Goal: Contribute content: Contribute content

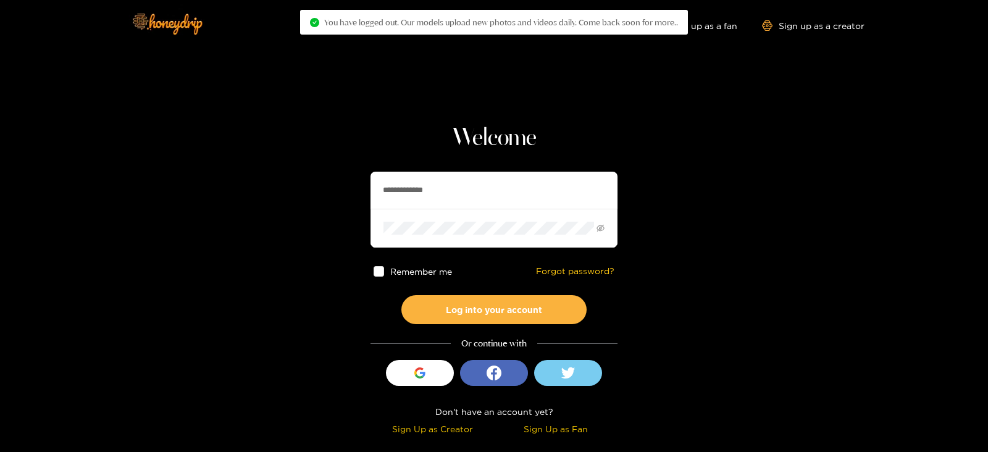
drag, startPoint x: 493, startPoint y: 204, endPoint x: 247, endPoint y: 213, distance: 246.6
click at [247, 213] on section "**********" at bounding box center [494, 219] width 988 height 439
type input "**********"
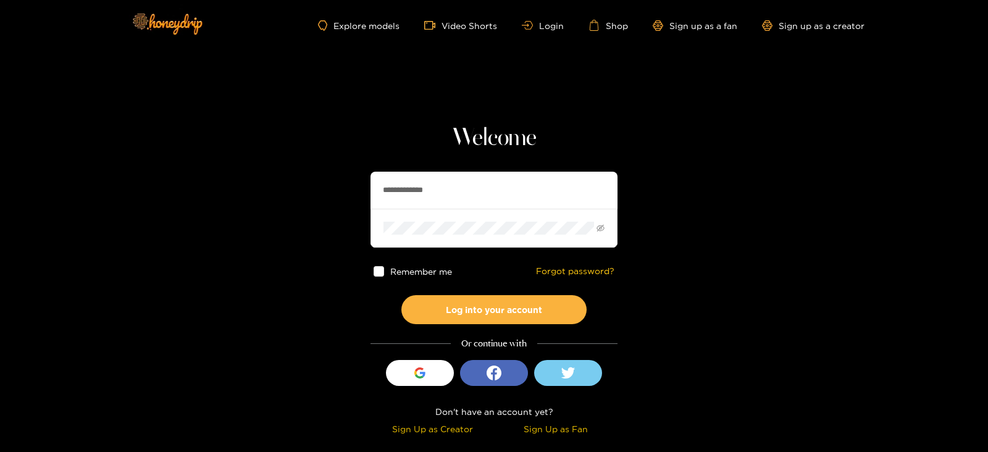
click at [401, 295] on button "Log into your account" at bounding box center [493, 309] width 185 height 29
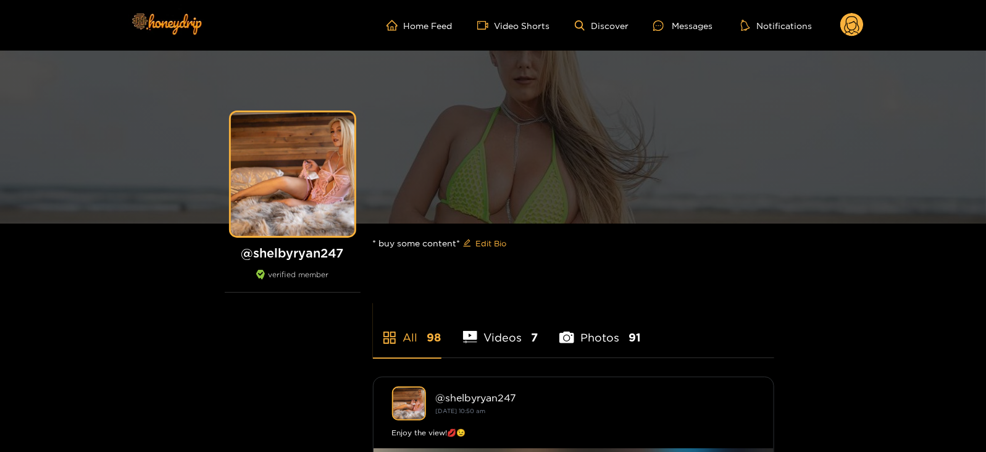
click at [857, 14] on circle at bounding box center [852, 24] width 23 height 23
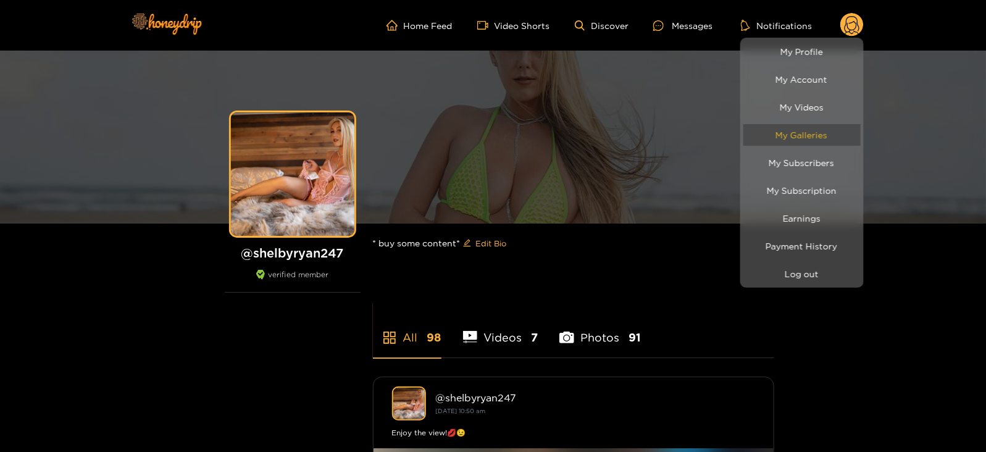
click at [784, 135] on link "My Galleries" at bounding box center [802, 135] width 117 height 22
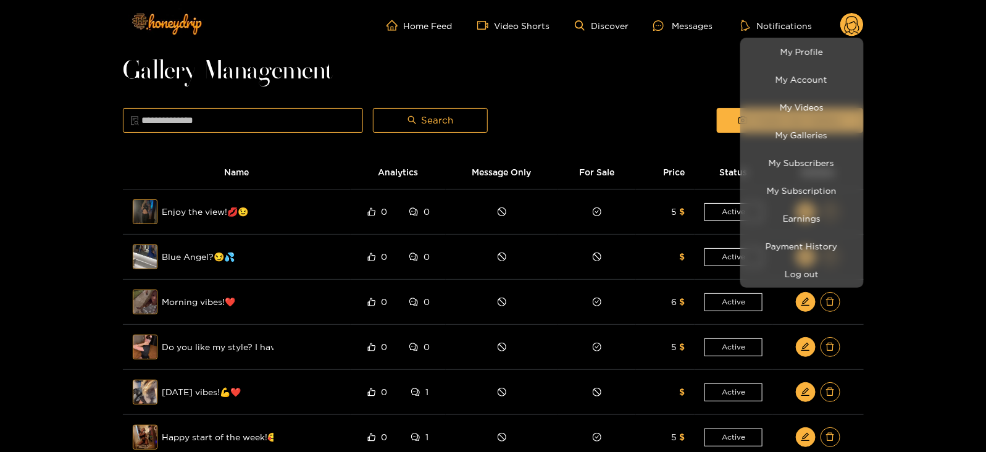
click at [634, 86] on div at bounding box center [493, 226] width 986 height 452
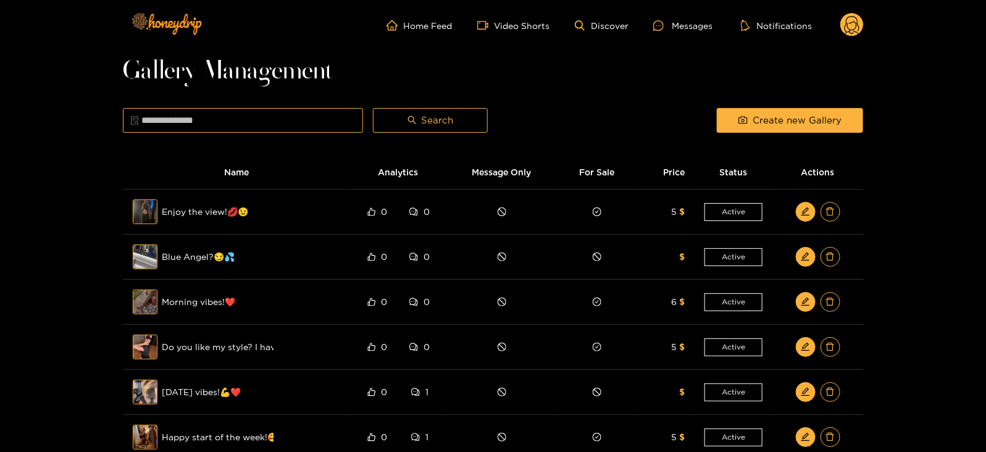
click at [726, 106] on div "Create new Gallery" at bounding box center [790, 120] width 156 height 31
click at [732, 113] on button "Create new Gallery" at bounding box center [790, 120] width 146 height 25
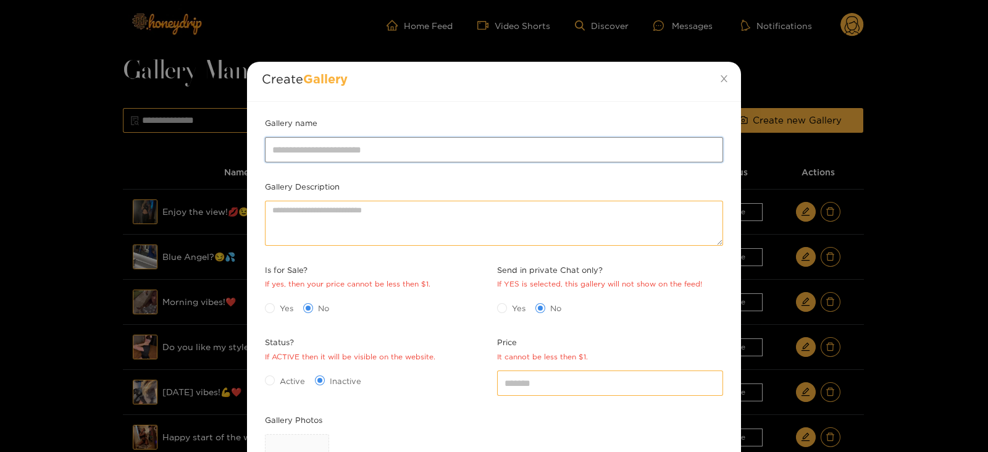
click at [435, 149] on input "Gallery name" at bounding box center [494, 149] width 458 height 25
click at [341, 144] on input "**********" at bounding box center [494, 149] width 458 height 25
drag, startPoint x: 369, startPoint y: 154, endPoint x: 219, endPoint y: 168, distance: 150.1
click at [219, 168] on div "**********" at bounding box center [494, 226] width 988 height 452
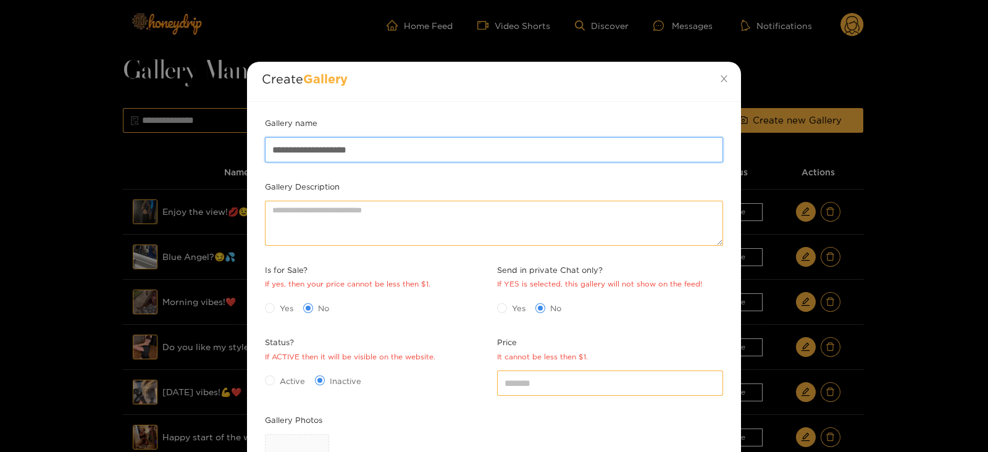
paste input "*********"
type input "**********"
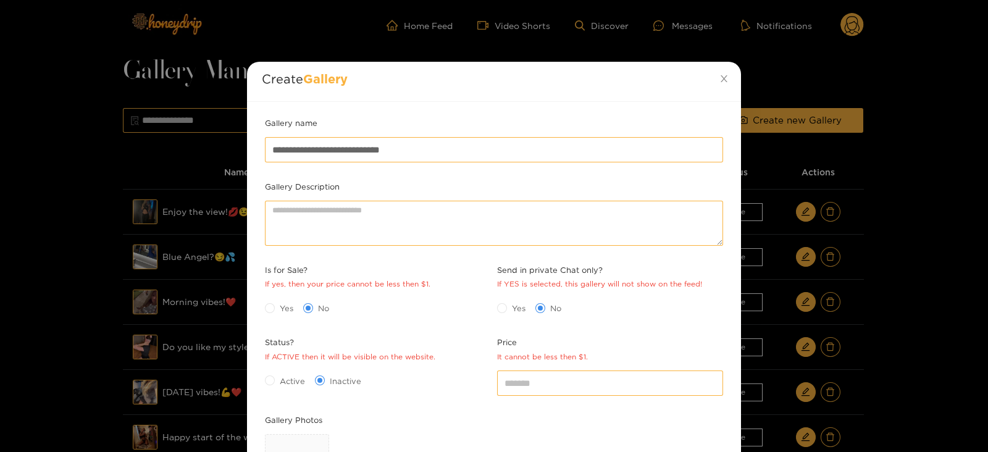
click at [286, 308] on span "Yes" at bounding box center [286, 308] width 23 height 12
click at [278, 376] on span "Active" at bounding box center [292, 381] width 35 height 12
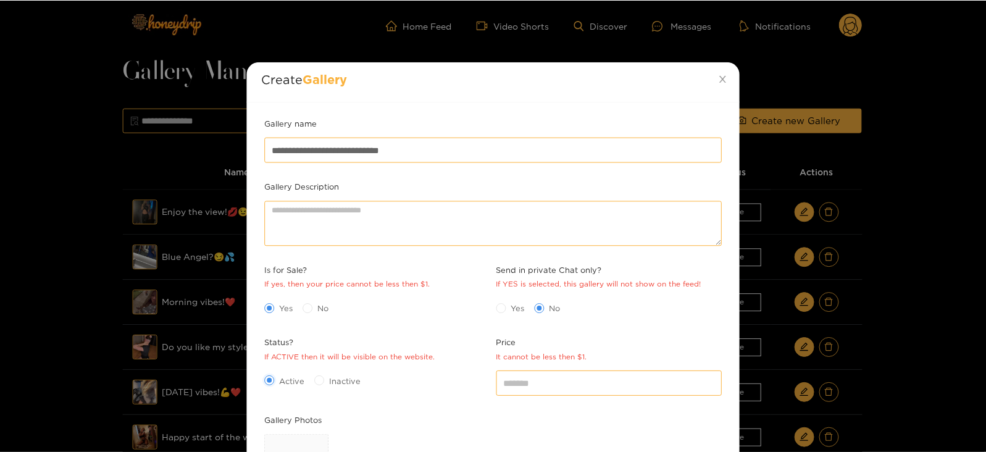
scroll to position [135, 0]
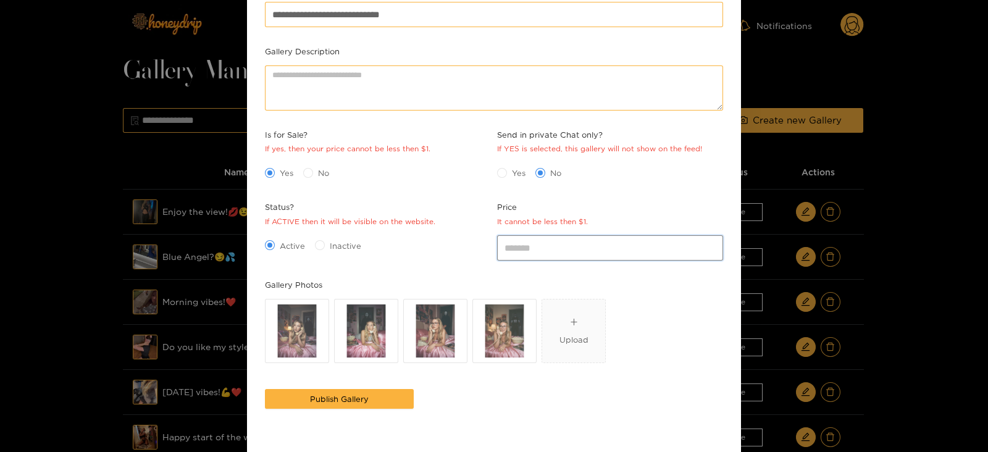
click at [550, 242] on input "*" at bounding box center [610, 247] width 226 height 25
type input "**"
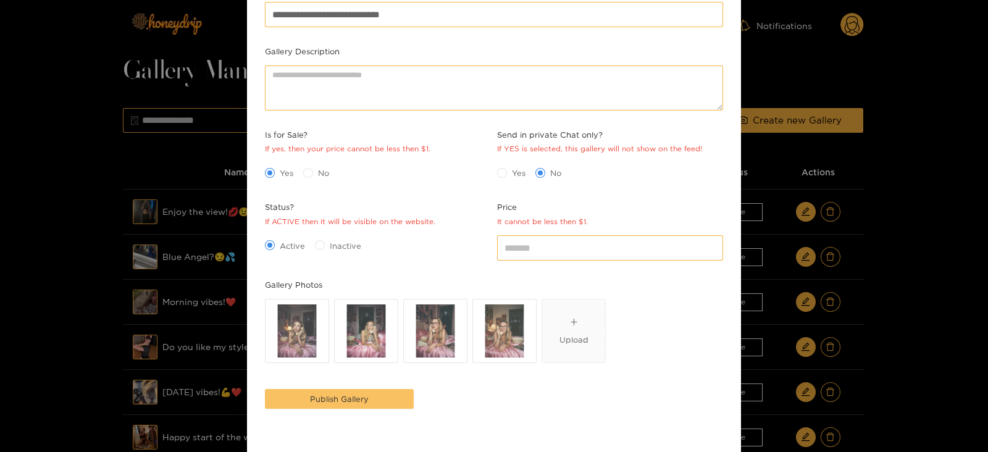
click at [343, 400] on span "Publish Gallery" at bounding box center [339, 399] width 59 height 12
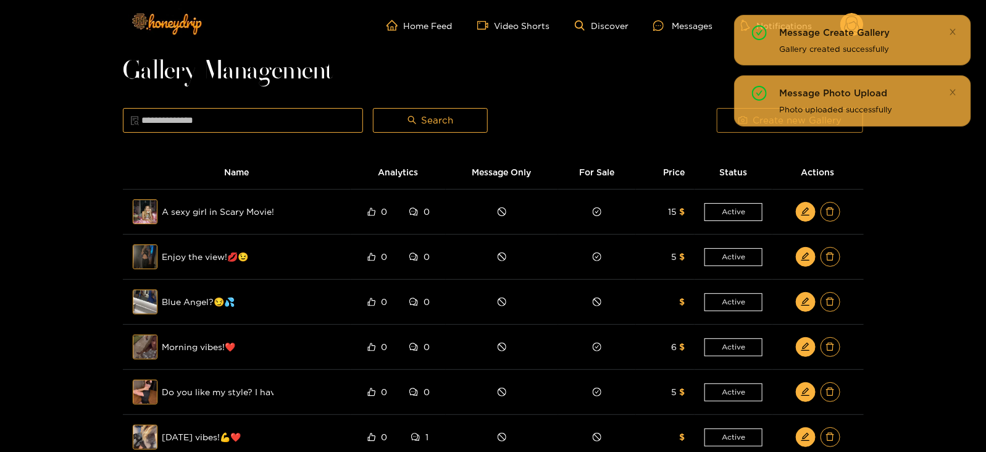
click at [722, 117] on button "Create new Gallery" at bounding box center [790, 120] width 146 height 25
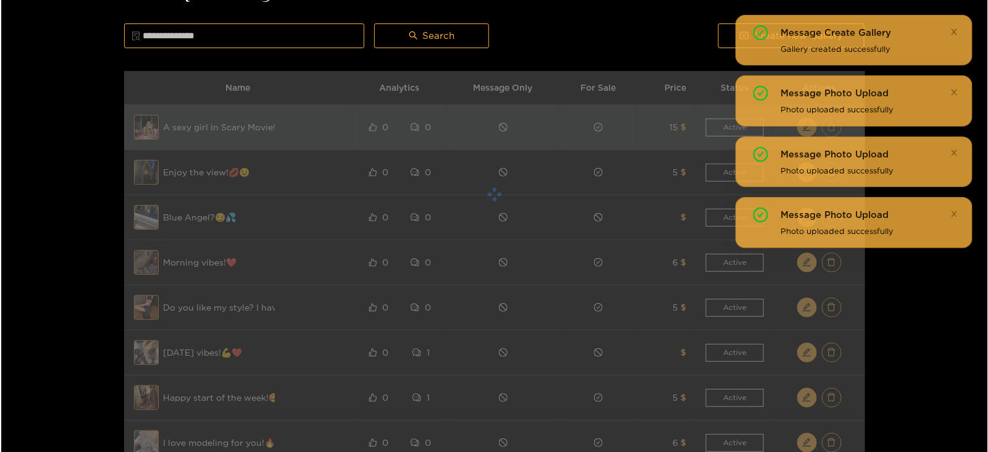
scroll to position [0, 0]
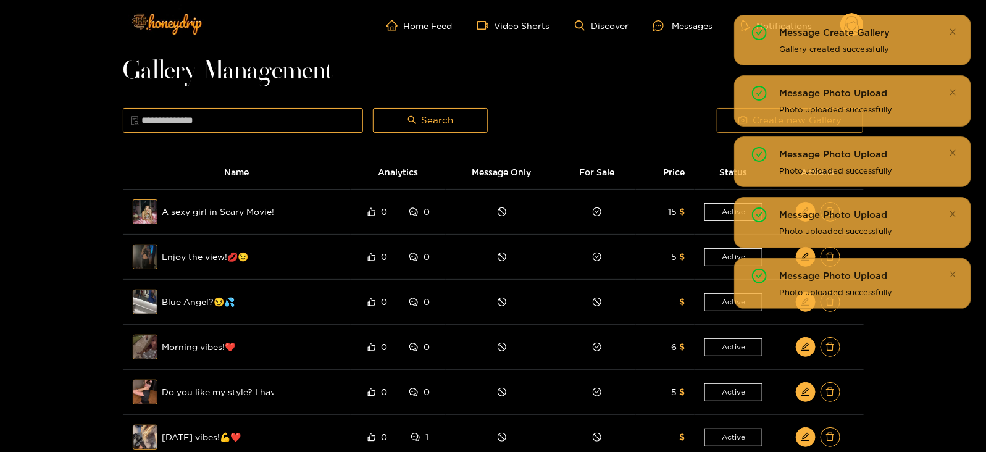
click at [722, 125] on button "Create new Gallery" at bounding box center [790, 120] width 146 height 25
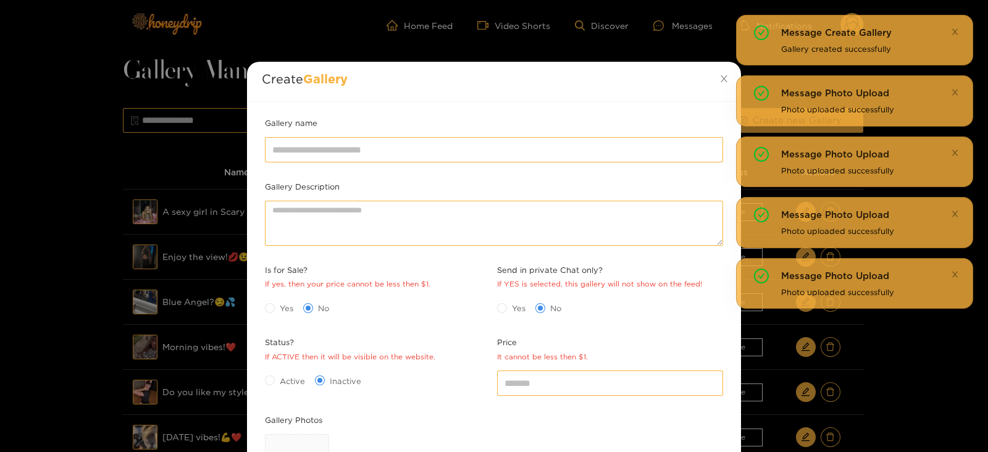
scroll to position [179, 0]
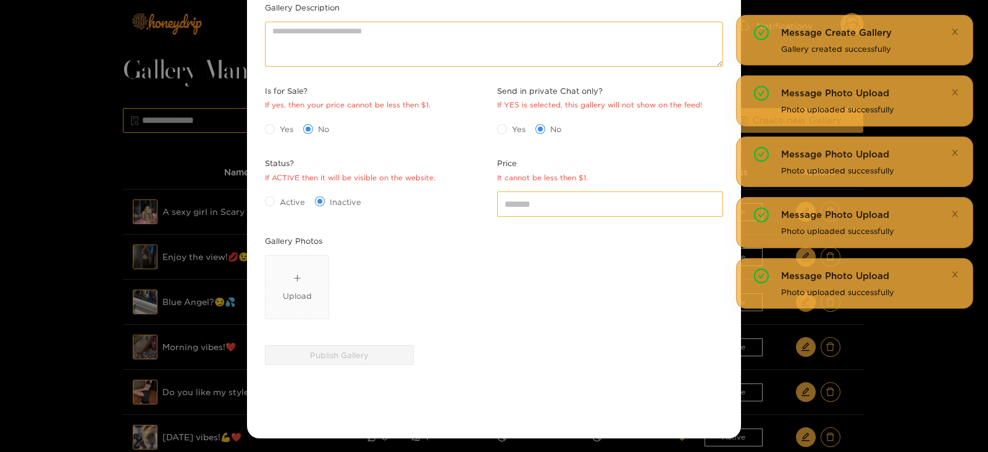
click at [292, 319] on div "Upload" at bounding box center [494, 289] width 458 height 69
click at [284, 302] on span "Upload" at bounding box center [297, 287] width 63 height 63
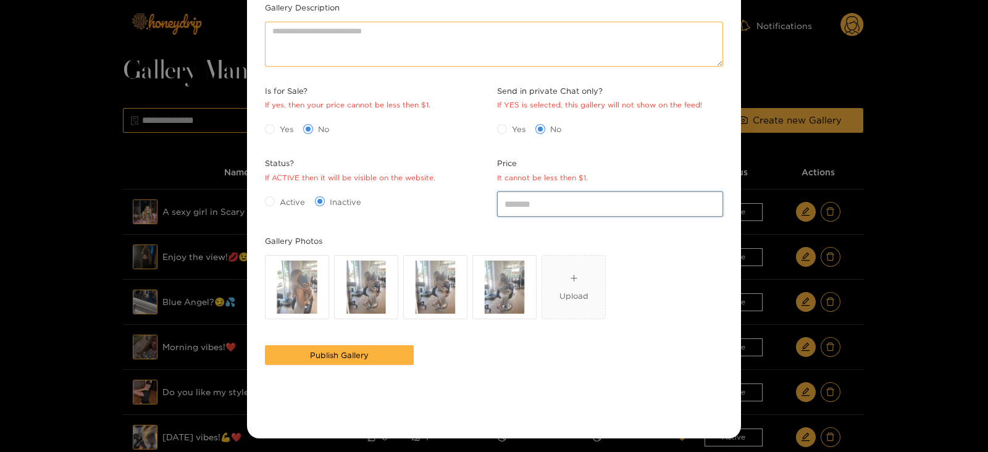
click at [525, 202] on input "*" at bounding box center [610, 203] width 226 height 25
type input "**"
click at [265, 215] on div "Status? If ACTIVE then it will be visible on the website. Active Inactive" at bounding box center [378, 195] width 232 height 77
click at [272, 208] on div "Active Inactive" at bounding box center [378, 201] width 226 height 20
click at [271, 207] on div "Active Inactive" at bounding box center [378, 201] width 226 height 20
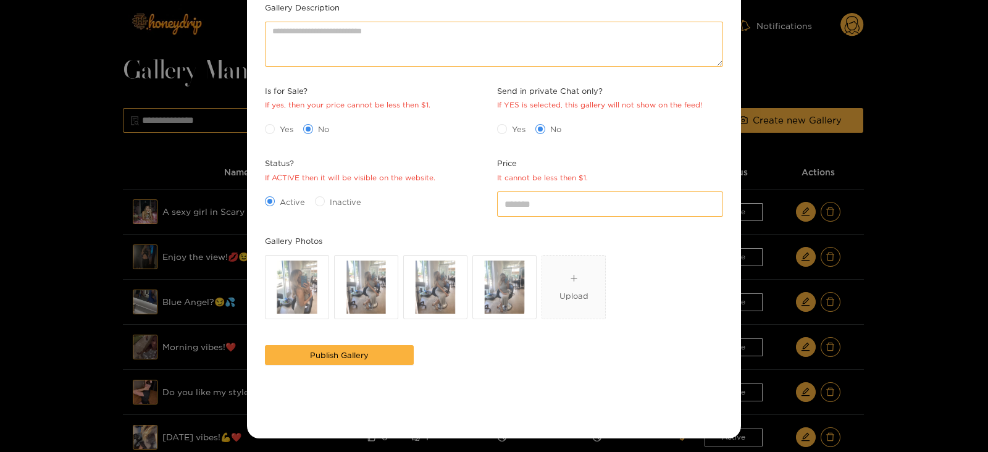
click at [275, 132] on span "Yes" at bounding box center [286, 129] width 23 height 12
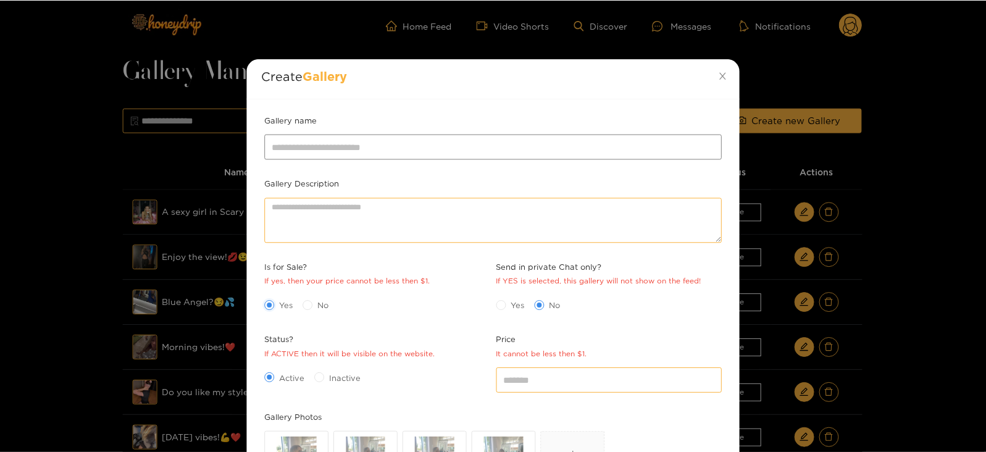
scroll to position [0, 0]
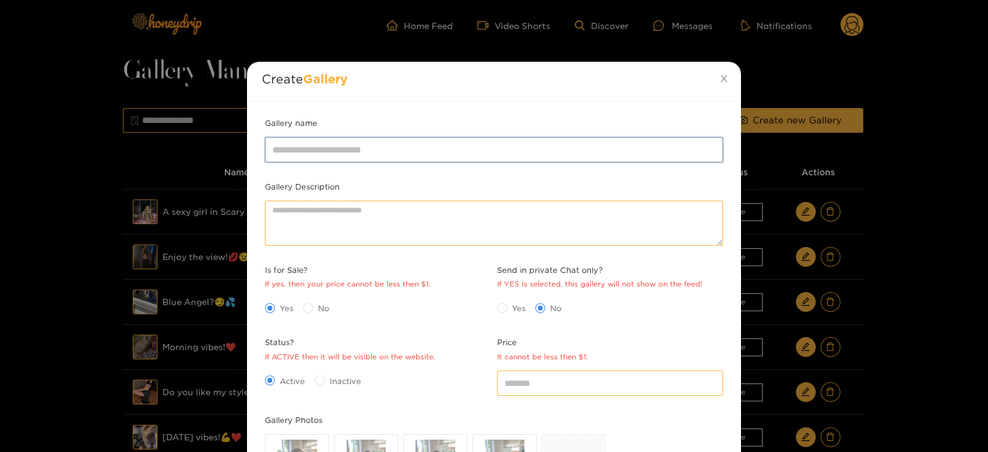
click at [321, 143] on input "Gallery name" at bounding box center [494, 149] width 458 height 25
type input "**********"
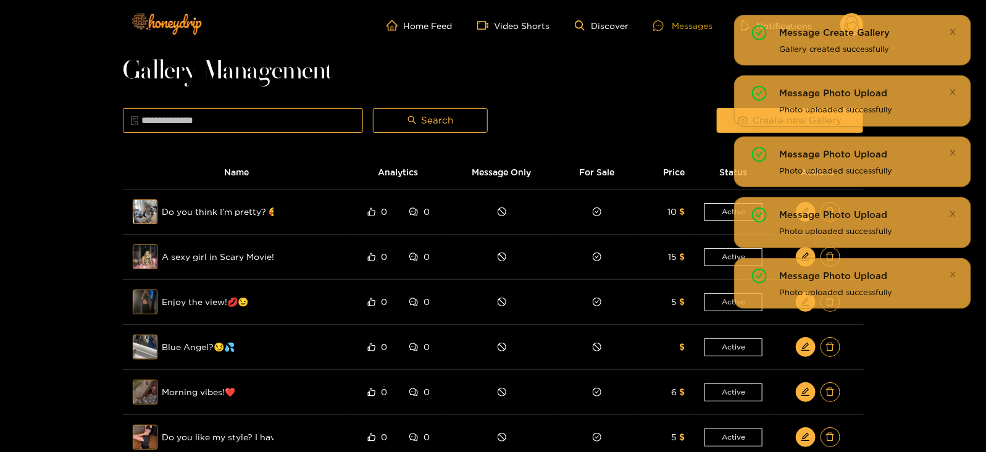
click at [679, 22] on div "Messages" at bounding box center [682, 26] width 59 height 14
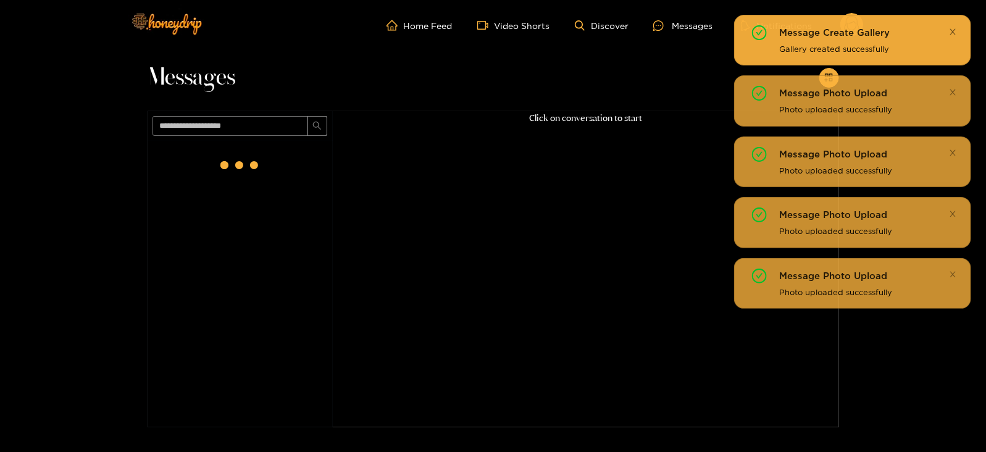
click at [951, 32] on icon "close" at bounding box center [953, 32] width 8 height 8
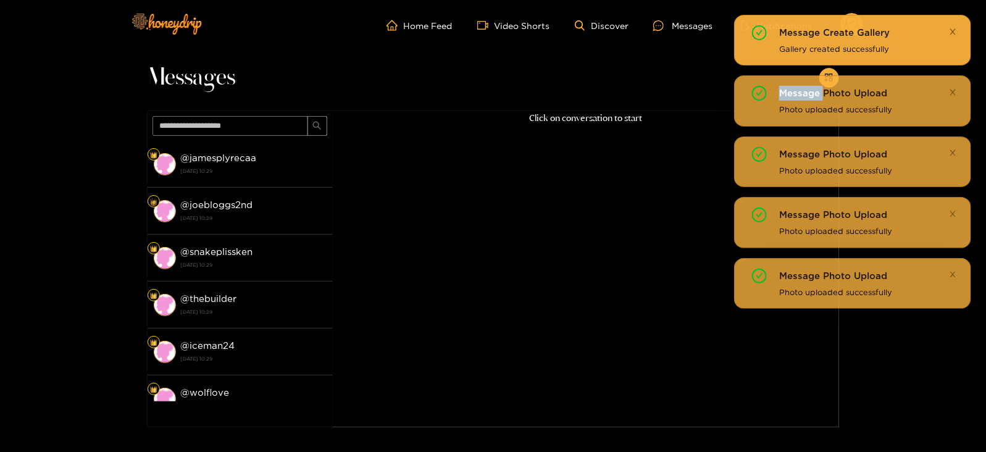
click at [951, 32] on div "Message Create Gallery Gallery created successfully Message Photo Upload Photo …" at bounding box center [852, 162] width 237 height 294
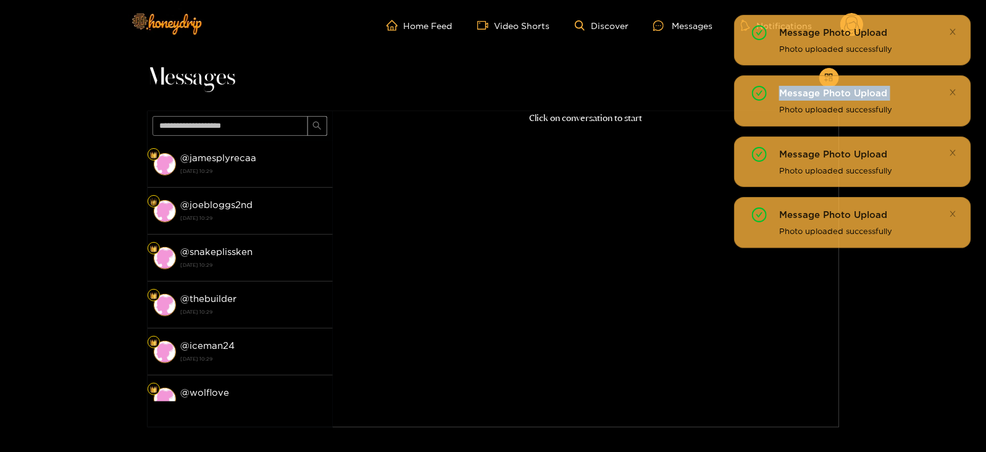
click at [951, 32] on icon "close" at bounding box center [953, 32] width 8 height 8
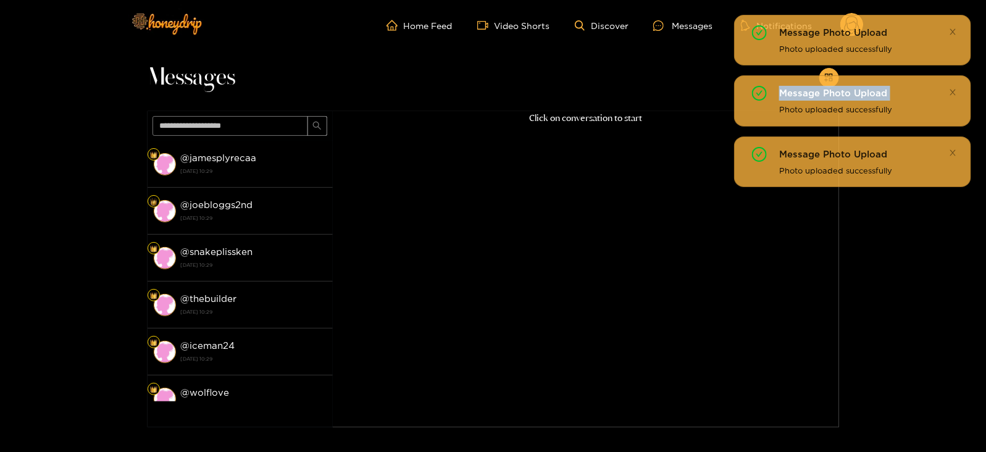
click at [951, 32] on icon "close" at bounding box center [953, 32] width 8 height 8
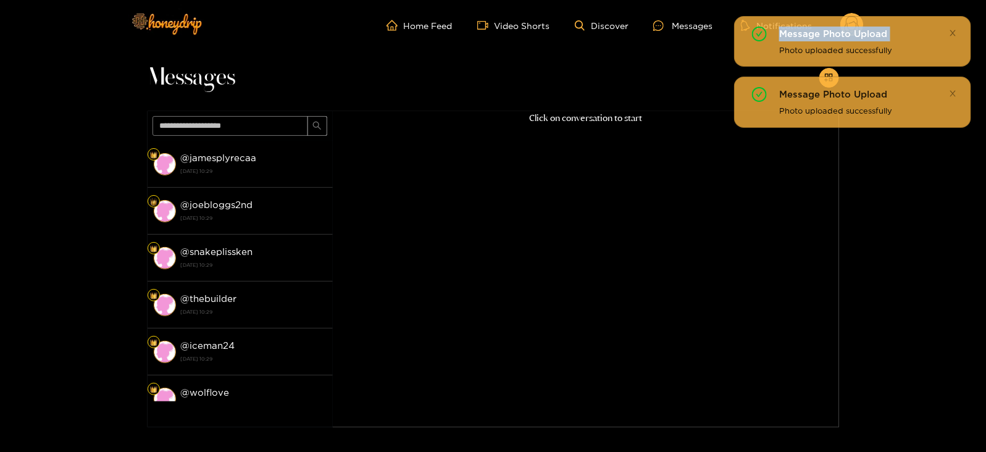
click at [951, 32] on icon "close" at bounding box center [953, 32] width 8 height 8
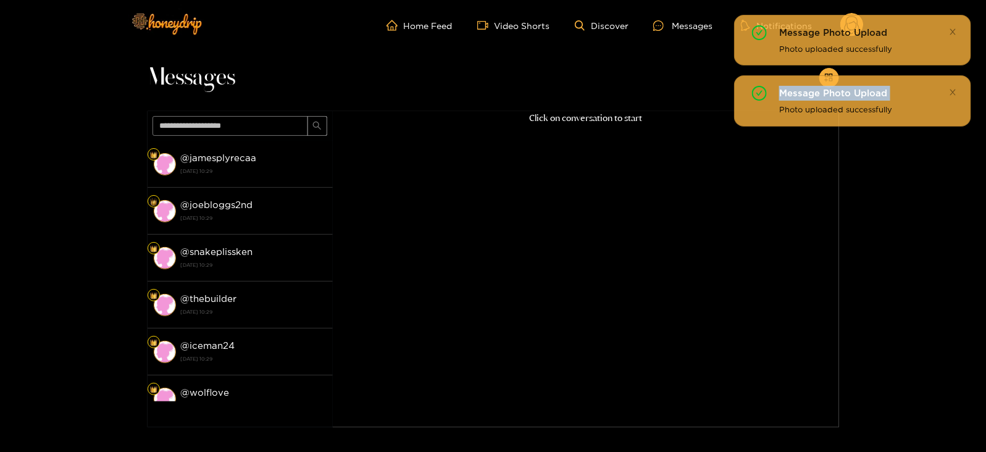
click at [951, 32] on icon "close" at bounding box center [953, 32] width 8 height 8
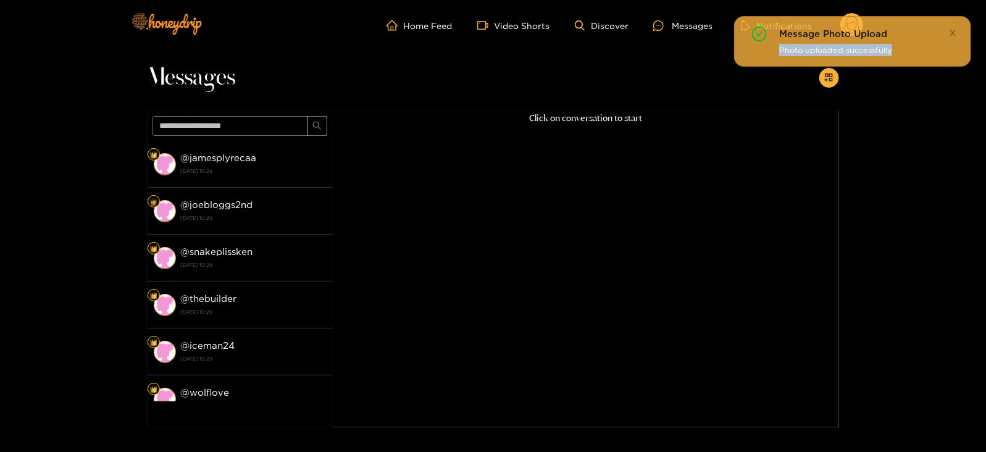
click at [951, 32] on icon "close" at bounding box center [953, 33] width 8 height 8
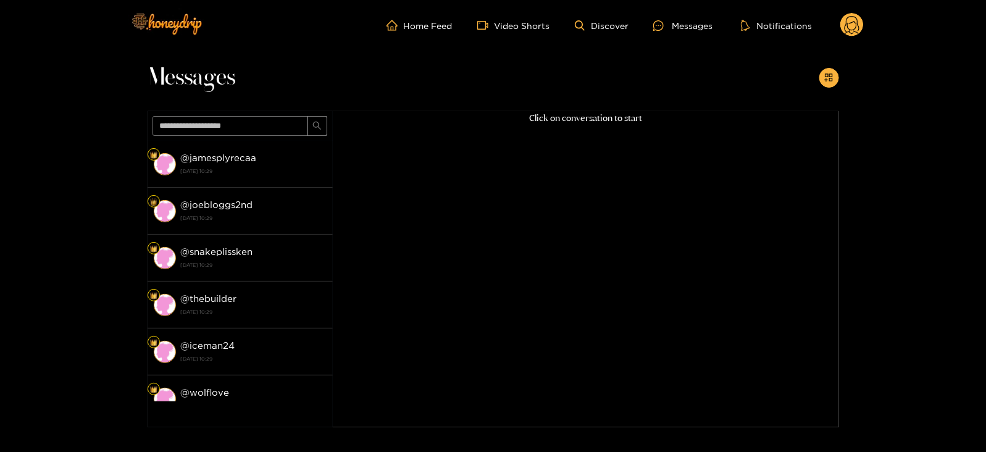
click at [846, 30] on icon at bounding box center [852, 27] width 15 height 22
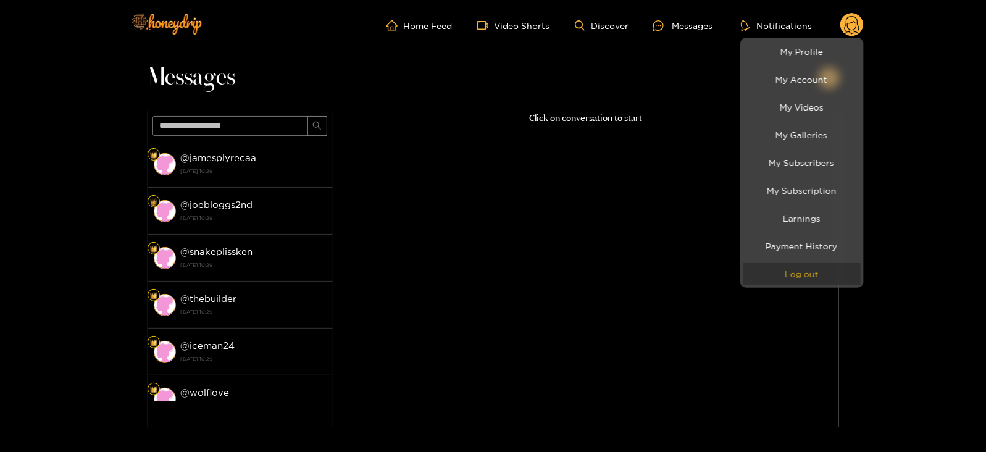
click at [784, 280] on button "Log out" at bounding box center [802, 274] width 117 height 22
